Goal: Task Accomplishment & Management: Use online tool/utility

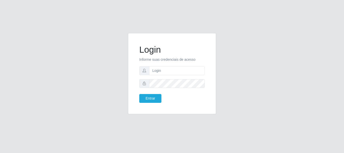
click at [157, 66] on form "Login Informe suas credenciais de acesso Entrar" at bounding box center [171, 73] width 65 height 58
click at [158, 68] on input "text" at bounding box center [177, 70] width 56 height 9
type input "Ubiratan@confglacer"
click at [139, 94] on button "Entrar" at bounding box center [150, 98] width 22 height 9
click at [153, 97] on button "Entrar" at bounding box center [150, 98] width 22 height 9
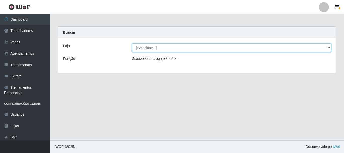
click at [327, 49] on select "[Selecione...] Glace Real Confeitaria" at bounding box center [231, 47] width 199 height 9
select select "445"
click at [132, 43] on select "[Selecione...] Glace Real Confeitaria" at bounding box center [231, 47] width 199 height 9
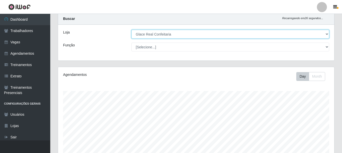
scroll to position [89, 0]
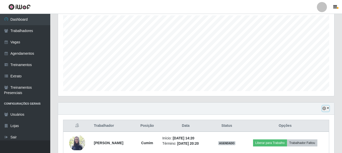
click at [325, 108] on icon "button" at bounding box center [325, 108] width 4 height 4
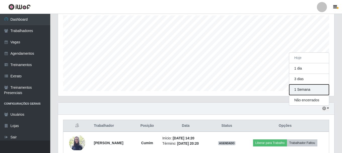
click at [300, 89] on button "1 Semana" at bounding box center [309, 89] width 40 height 11
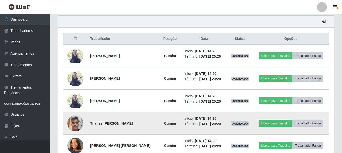
scroll to position [226, 0]
